Goal: Find specific page/section: Find specific page/section

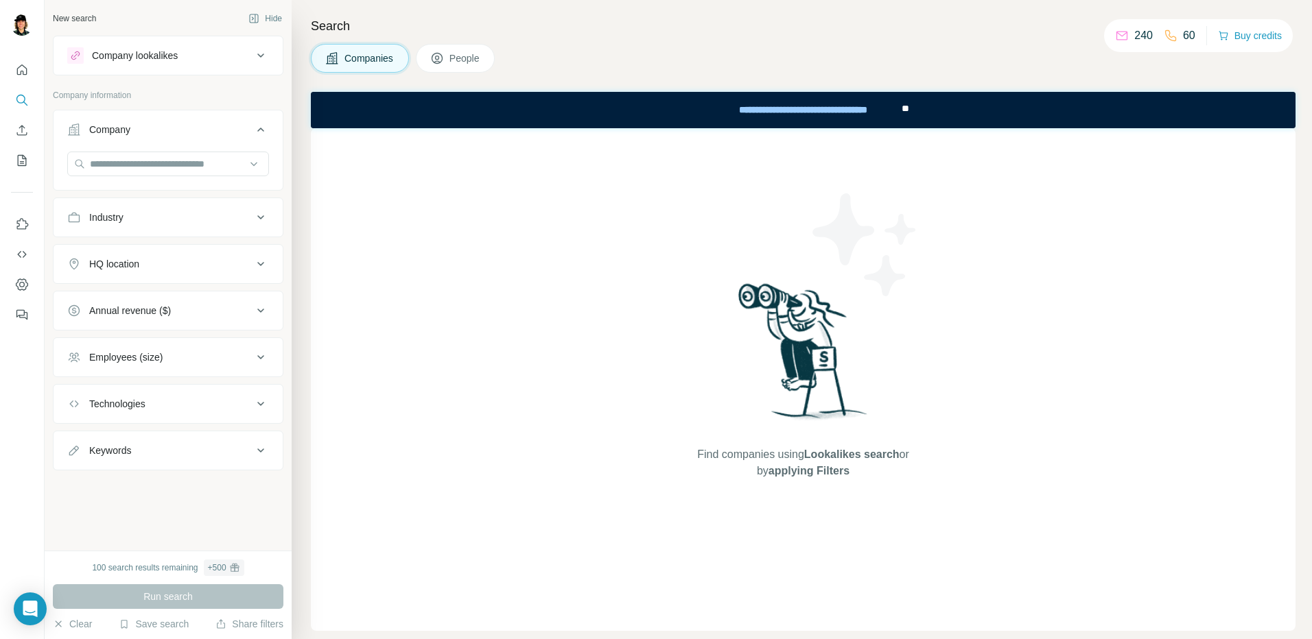
click at [140, 232] on button "Industry" at bounding box center [168, 217] width 229 height 33
click at [157, 344] on button "Annual revenue ($)" at bounding box center [168, 352] width 229 height 33
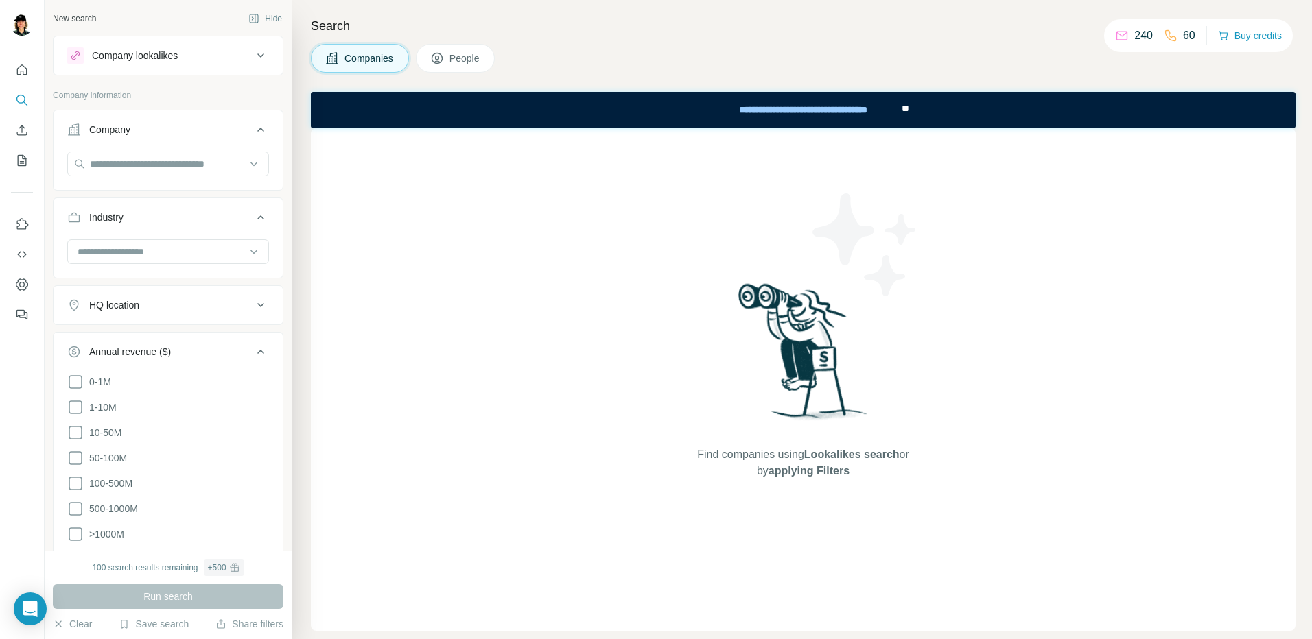
click at [165, 302] on div "HQ location" at bounding box center [159, 305] width 185 height 14
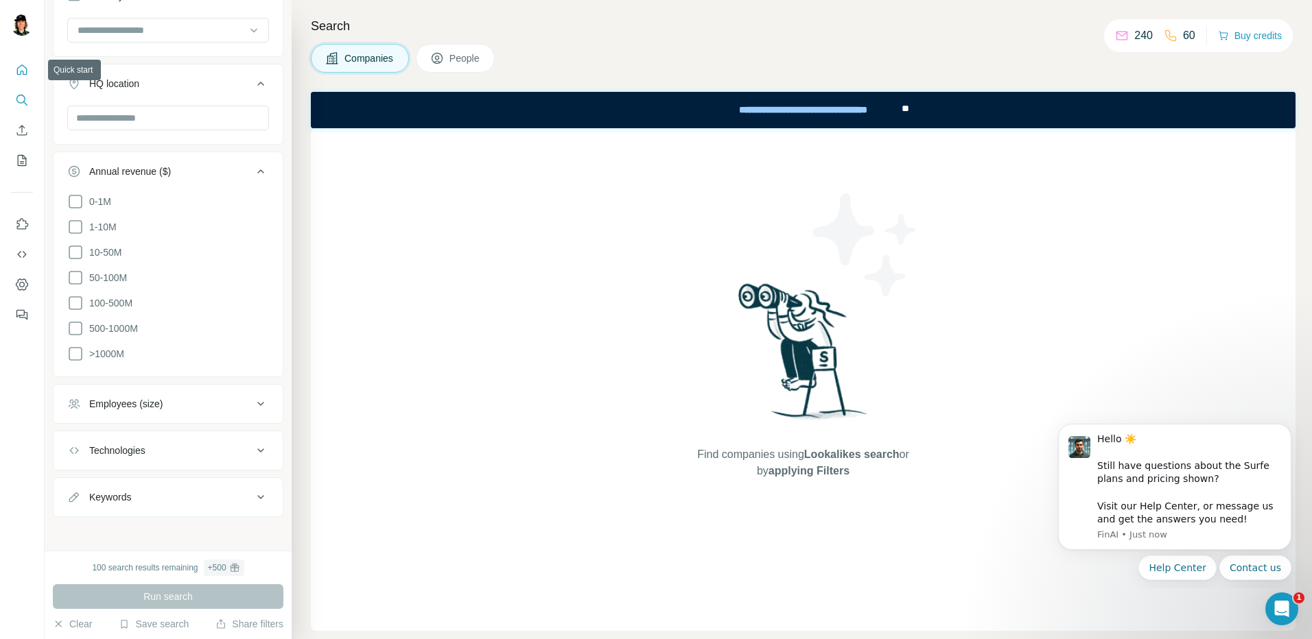
click at [20, 66] on icon "Quick start" at bounding box center [22, 70] width 14 height 14
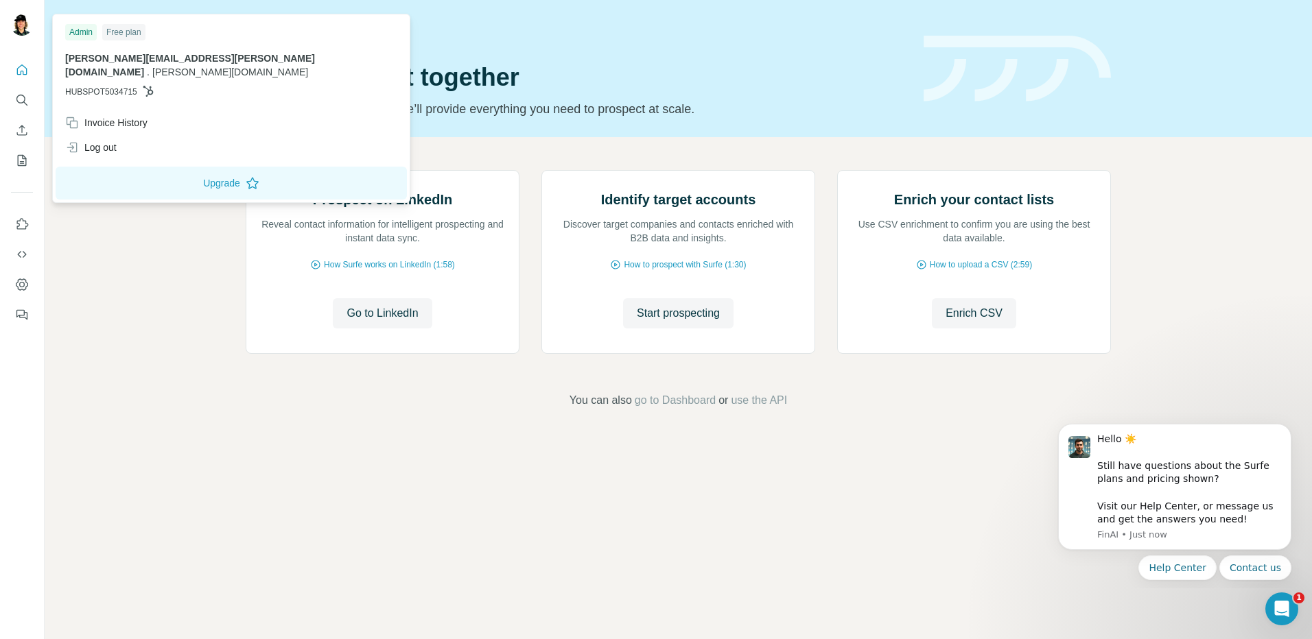
click at [84, 27] on div "Admin" at bounding box center [81, 32] width 32 height 16
click at [109, 116] on div "Invoice History" at bounding box center [106, 123] width 82 height 14
